Goal: Entertainment & Leisure: Consume media (video, audio)

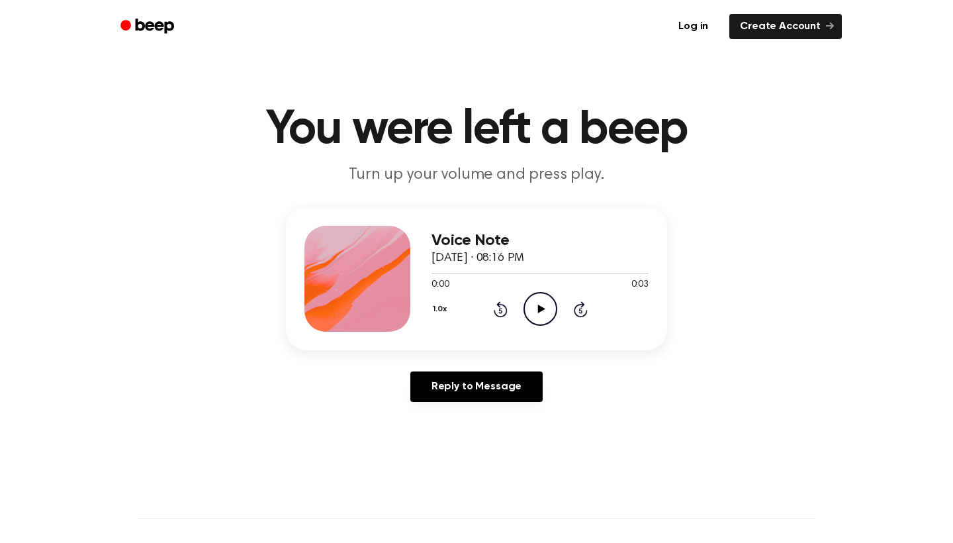
click at [550, 324] on icon "Play Audio" at bounding box center [541, 309] width 34 height 34
click at [544, 317] on icon "Pause Audio" at bounding box center [541, 309] width 34 height 34
click at [544, 317] on icon "Play Audio" at bounding box center [541, 309] width 34 height 34
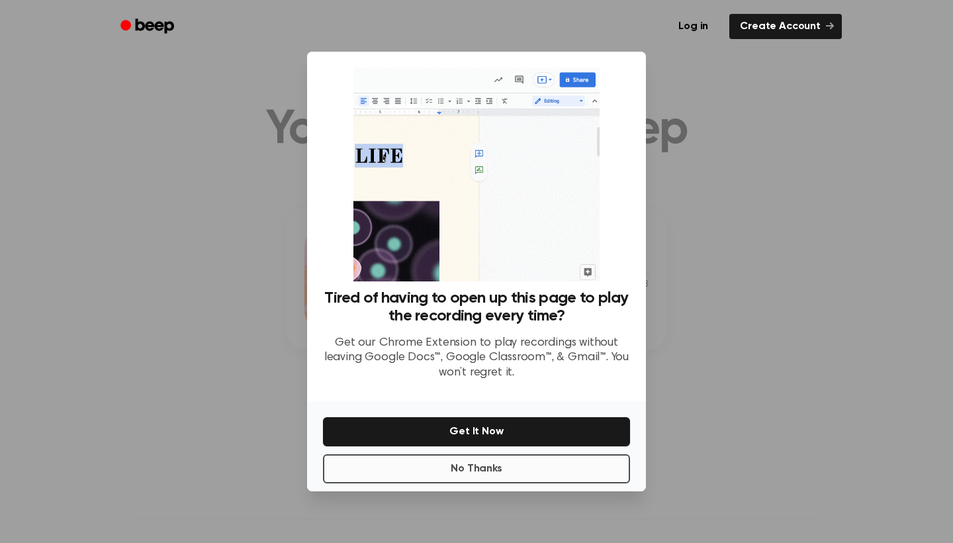
click at [501, 469] on button "No Thanks" at bounding box center [476, 468] width 307 height 29
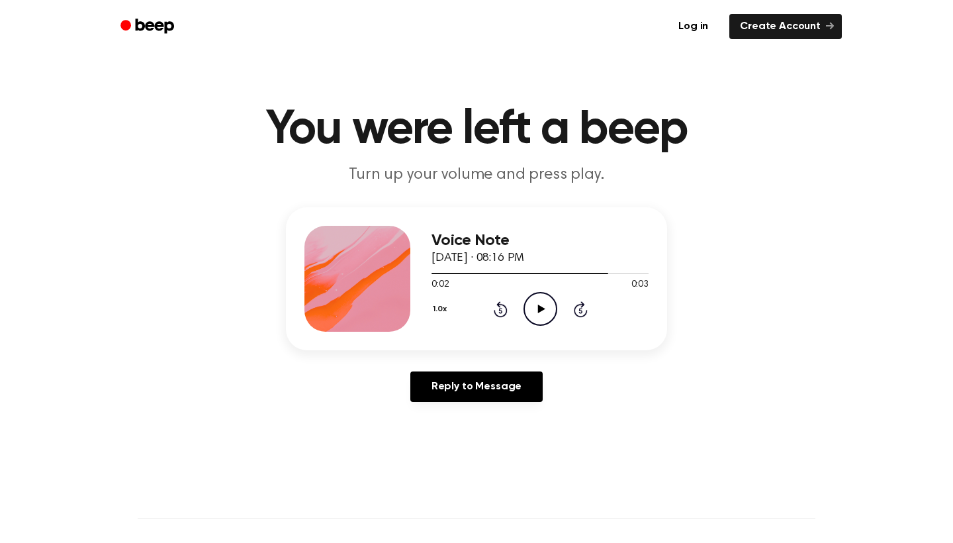
click at [536, 309] on icon "Play Audio" at bounding box center [541, 309] width 34 height 34
click at [501, 312] on icon "Rewind 5 seconds" at bounding box center [500, 309] width 15 height 17
click at [543, 317] on icon "Play Audio" at bounding box center [541, 309] width 34 height 34
click at [537, 320] on icon "Play Audio" at bounding box center [541, 309] width 34 height 34
click at [544, 318] on icon "Play Audio" at bounding box center [541, 309] width 34 height 34
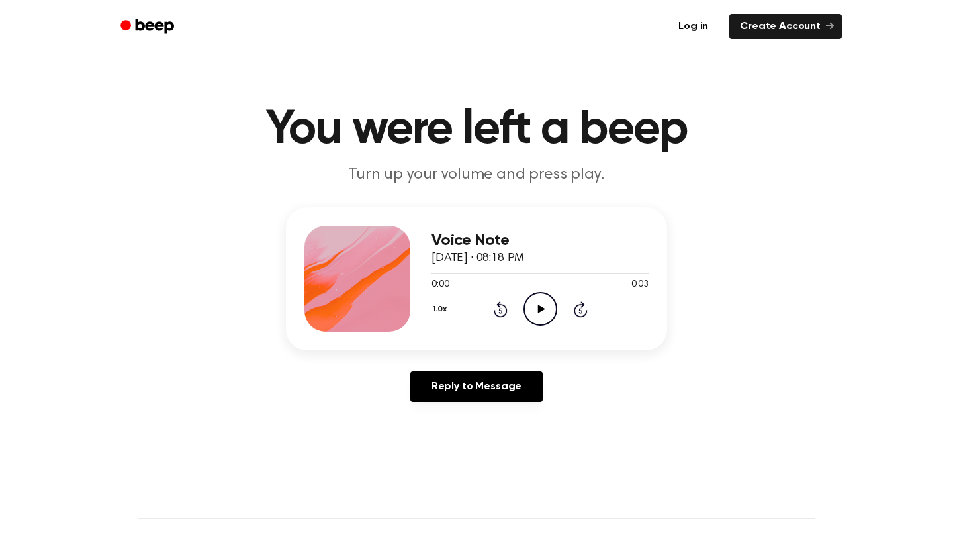
click at [540, 307] on icon at bounding box center [541, 309] width 7 height 9
